Goal: Use online tool/utility: Utilize a website feature to perform a specific function

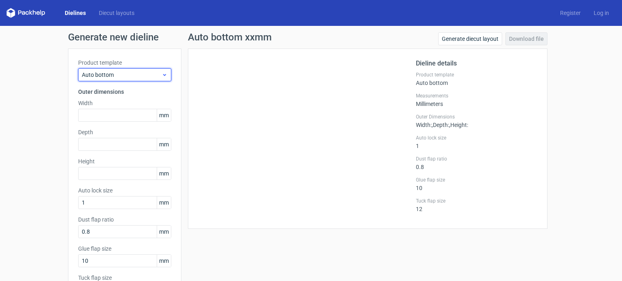
click at [125, 75] on span "Auto bottom" at bounding box center [122, 75] width 80 height 8
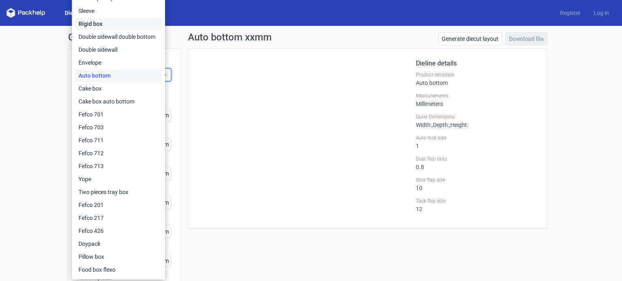
click at [115, 26] on div "Rigid box" at bounding box center [118, 23] width 87 height 13
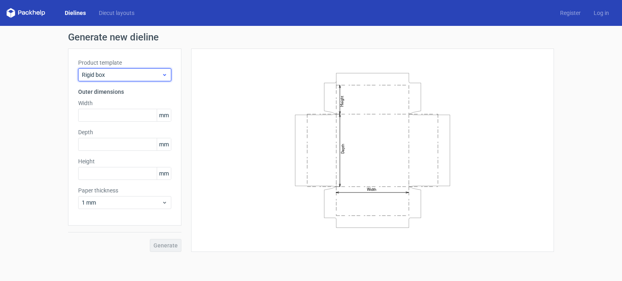
click at [132, 72] on span "Rigid box" at bounding box center [122, 75] width 80 height 8
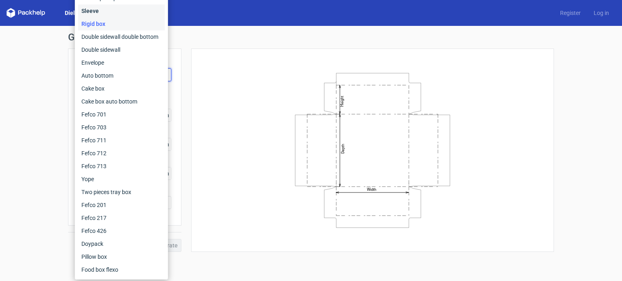
click at [112, 13] on div "Sleeve" at bounding box center [121, 10] width 87 height 13
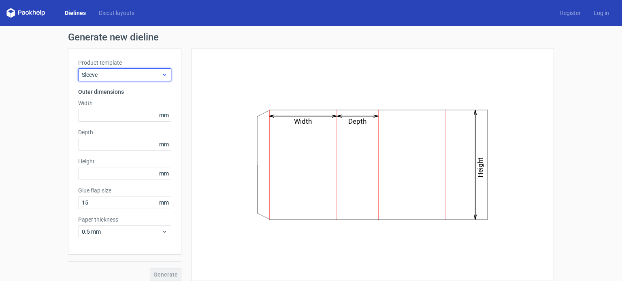
click at [143, 72] on span "Sleeve" at bounding box center [122, 75] width 80 height 8
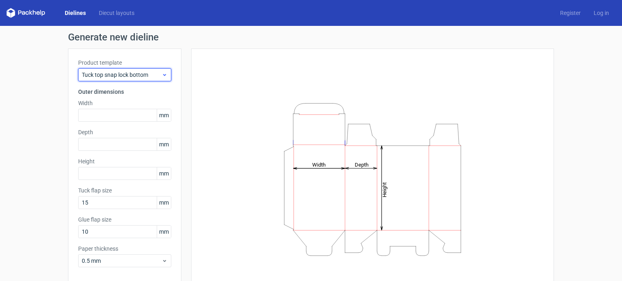
click at [146, 77] on span "Tuck top snap lock bottom" at bounding box center [122, 75] width 80 height 8
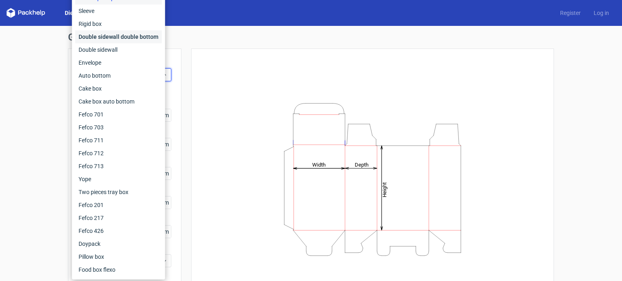
click at [127, 37] on div "Double sidewall double bottom" at bounding box center [118, 36] width 87 height 13
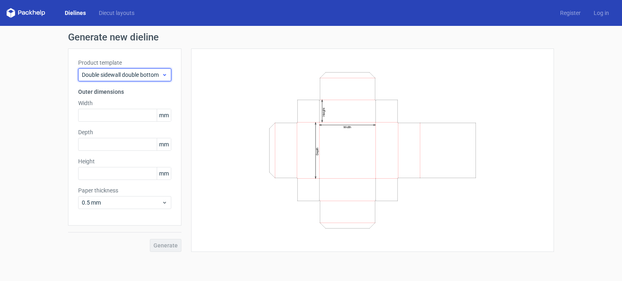
click at [145, 79] on div "Double sidewall double bottom" at bounding box center [124, 74] width 93 height 13
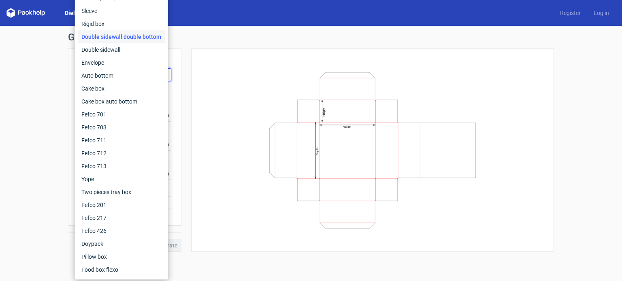
click at [122, 42] on div "Double sidewall double bottom" at bounding box center [121, 36] width 87 height 13
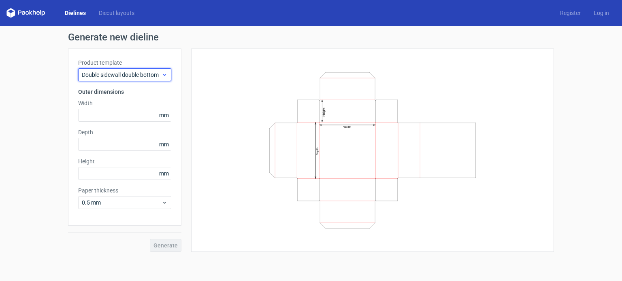
click at [141, 76] on span "Double sidewall double bottom" at bounding box center [122, 75] width 80 height 8
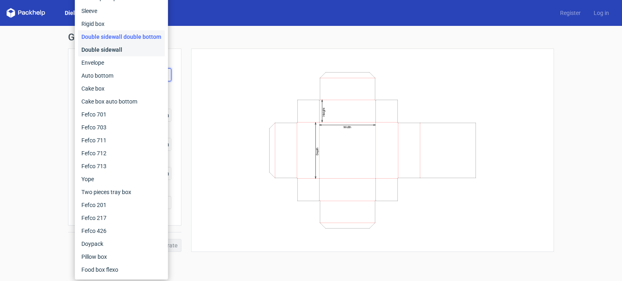
click at [125, 51] on div "Double sidewall" at bounding box center [121, 49] width 87 height 13
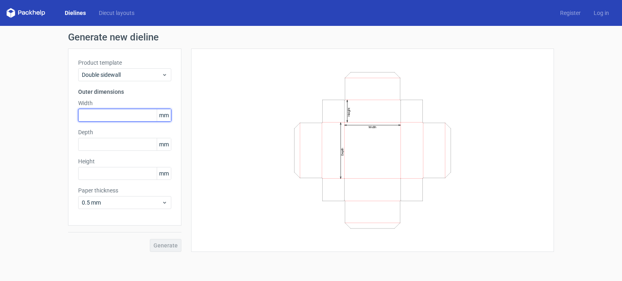
click at [131, 113] on input "text" at bounding box center [124, 115] width 93 height 13
